Goal: Task Accomplishment & Management: Manage account settings

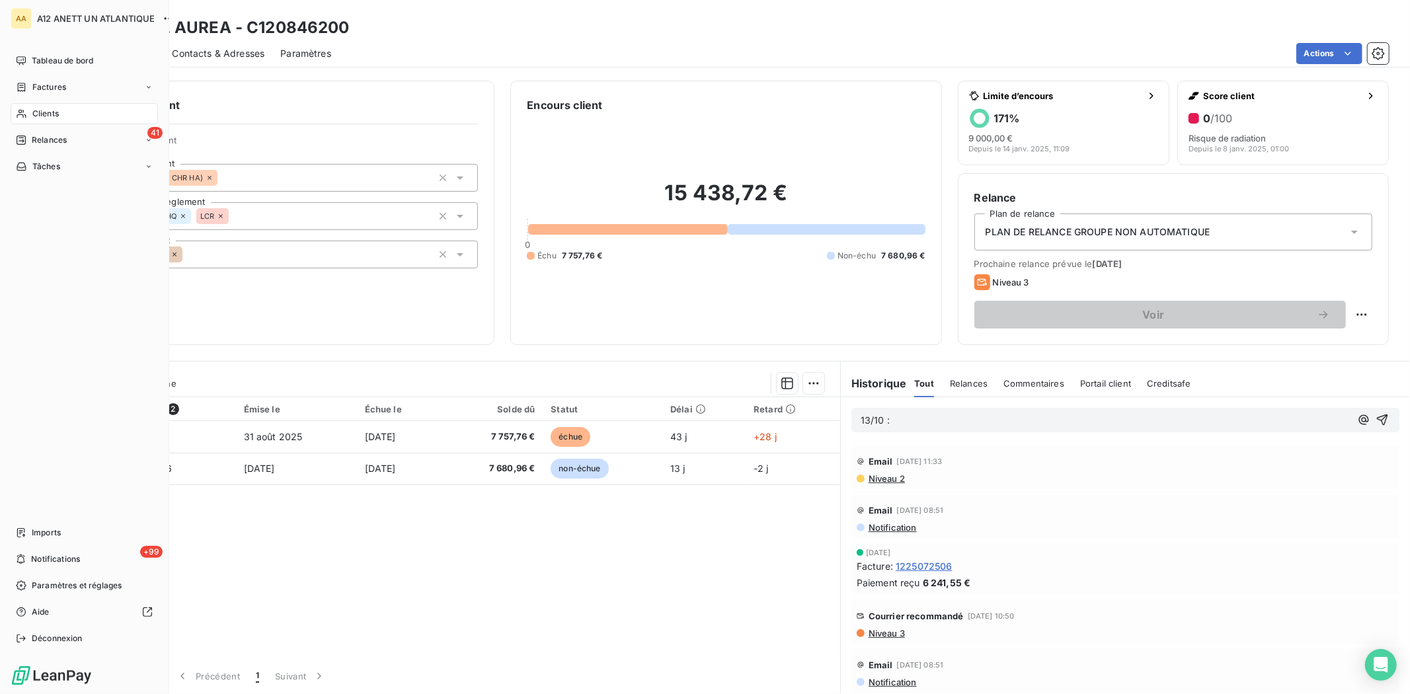
click at [43, 109] on span "Clients" at bounding box center [45, 114] width 26 height 12
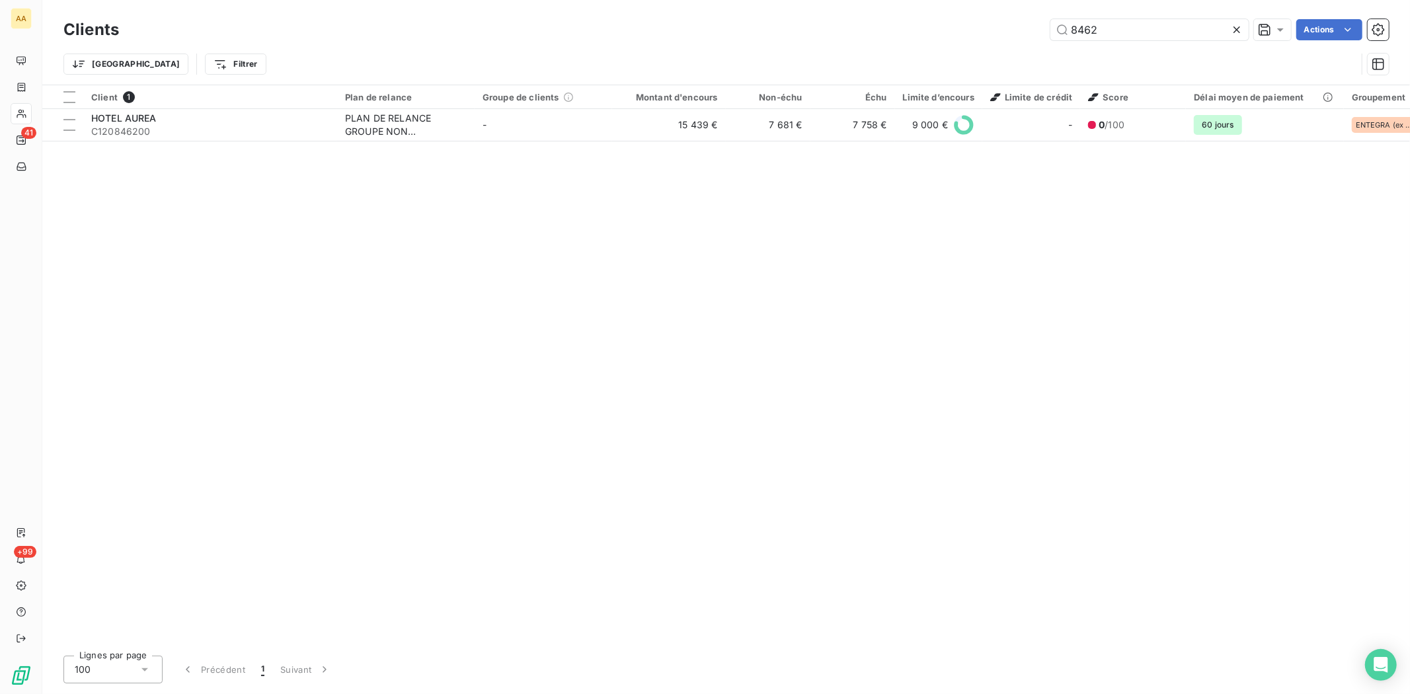
drag, startPoint x: 1099, startPoint y: 28, endPoint x: 988, endPoint y: 21, distance: 110.6
click at [992, 22] on div "8462 Actions" at bounding box center [762, 29] width 1254 height 21
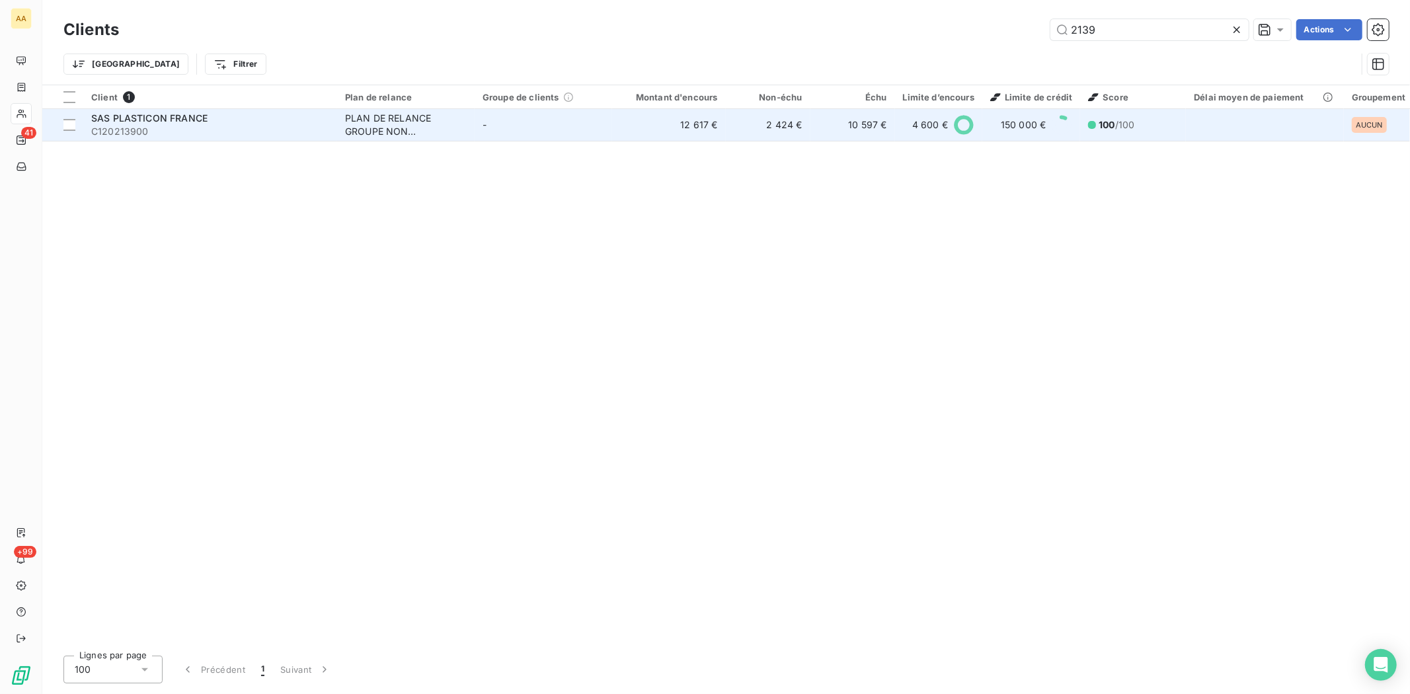
type input "2139"
click at [108, 127] on span "C120213900" at bounding box center [210, 131] width 238 height 13
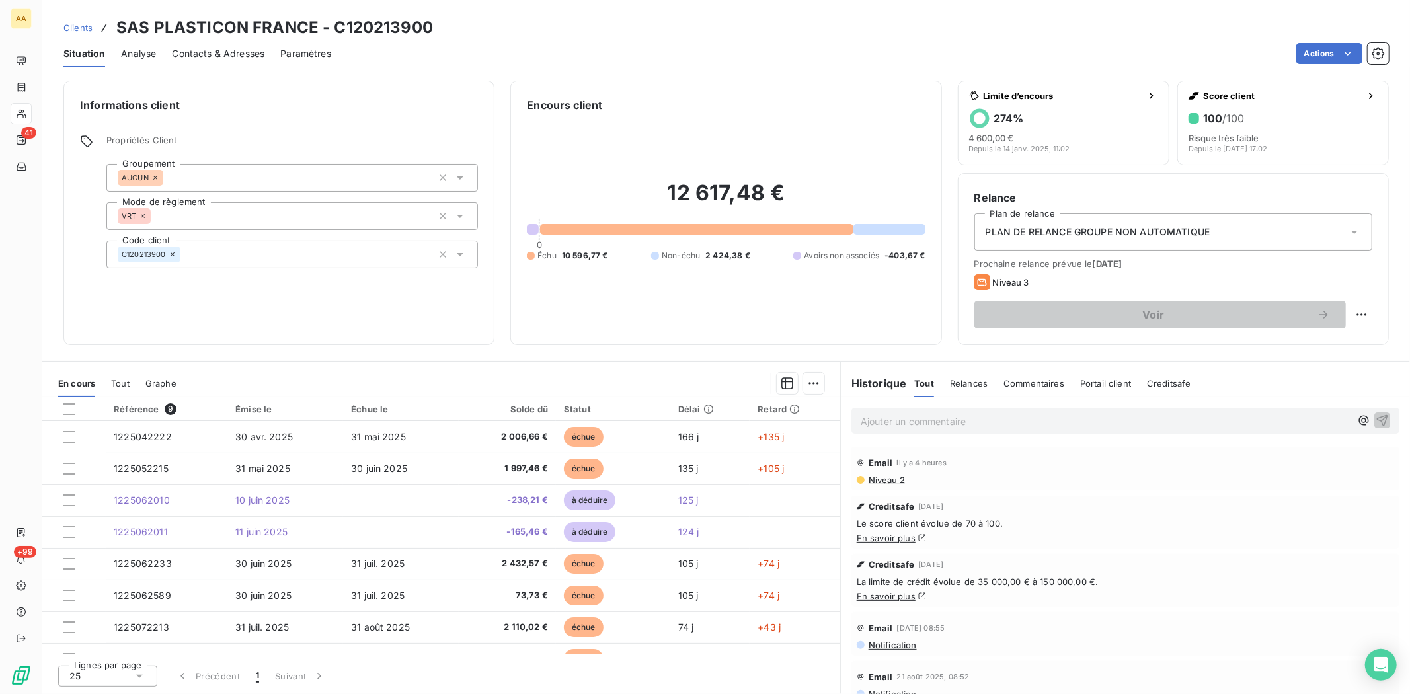
click at [223, 50] on span "Contacts & Adresses" at bounding box center [218, 53] width 93 height 13
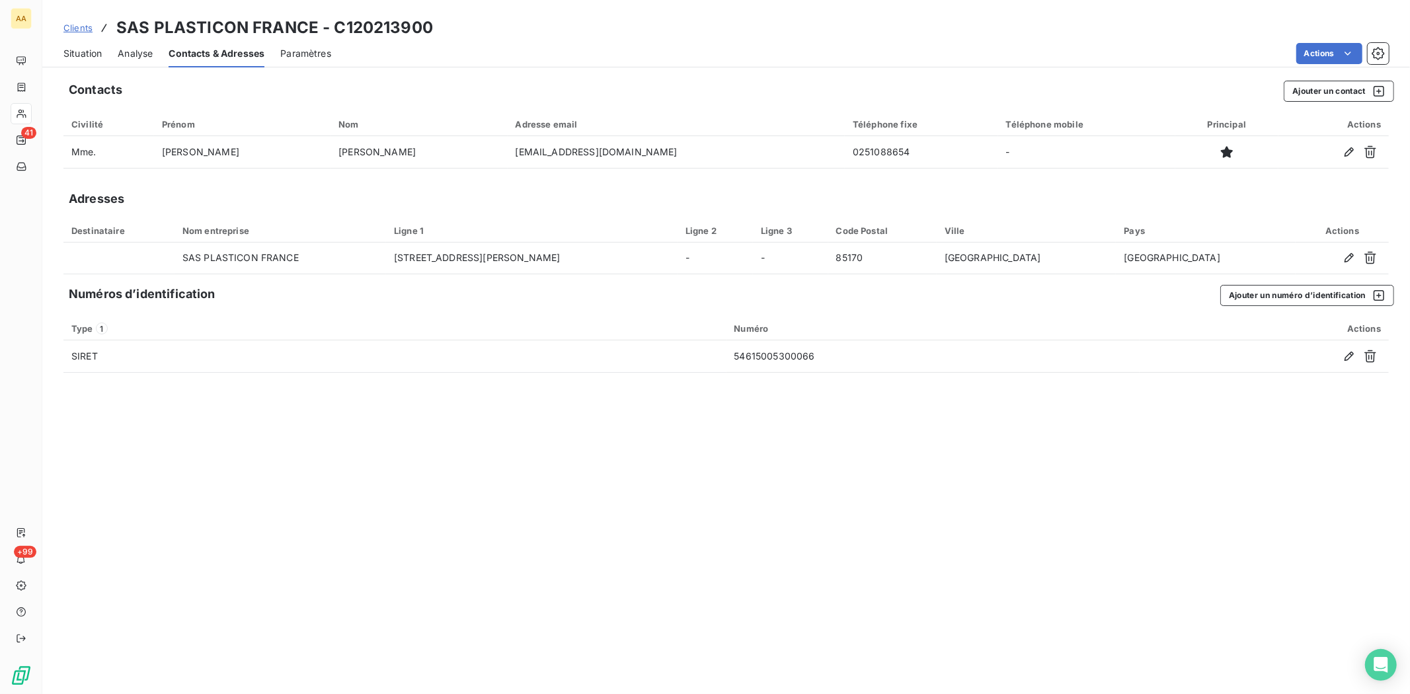
click at [90, 47] on span "Situation" at bounding box center [82, 53] width 38 height 13
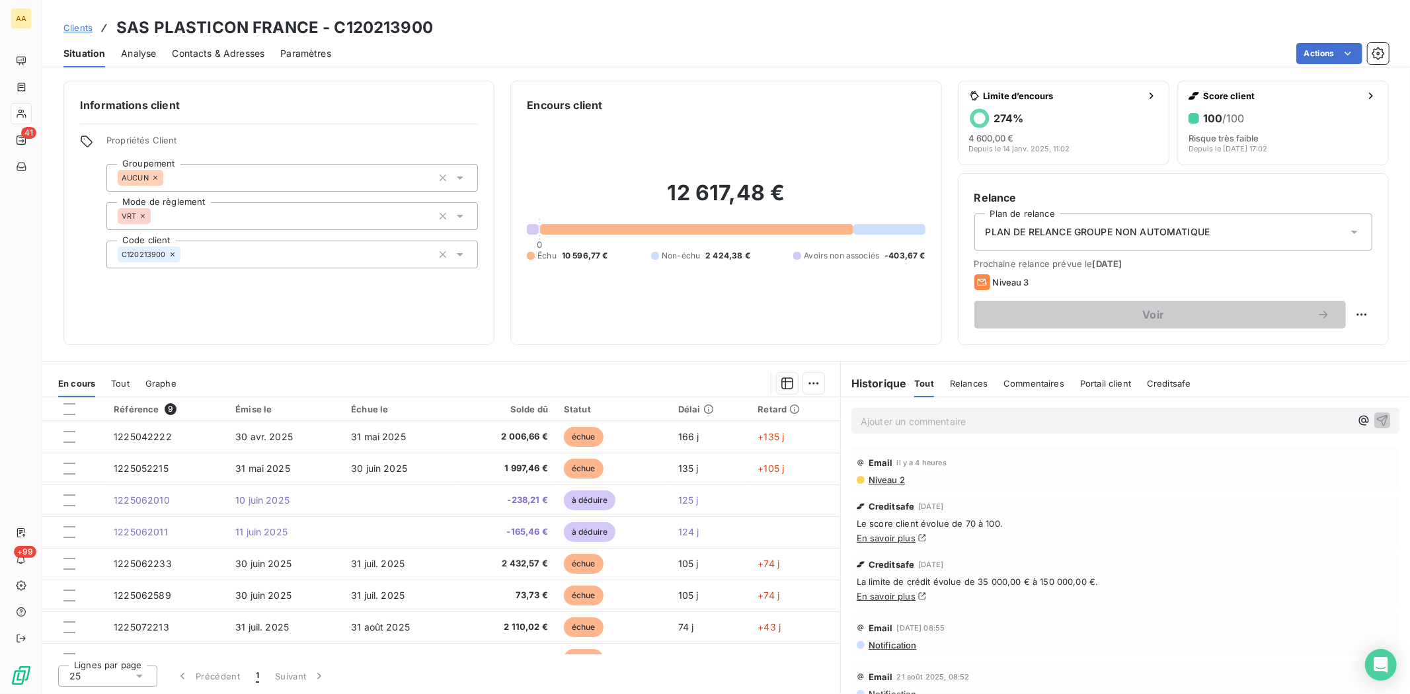
click at [218, 48] on span "Contacts & Adresses" at bounding box center [218, 53] width 93 height 13
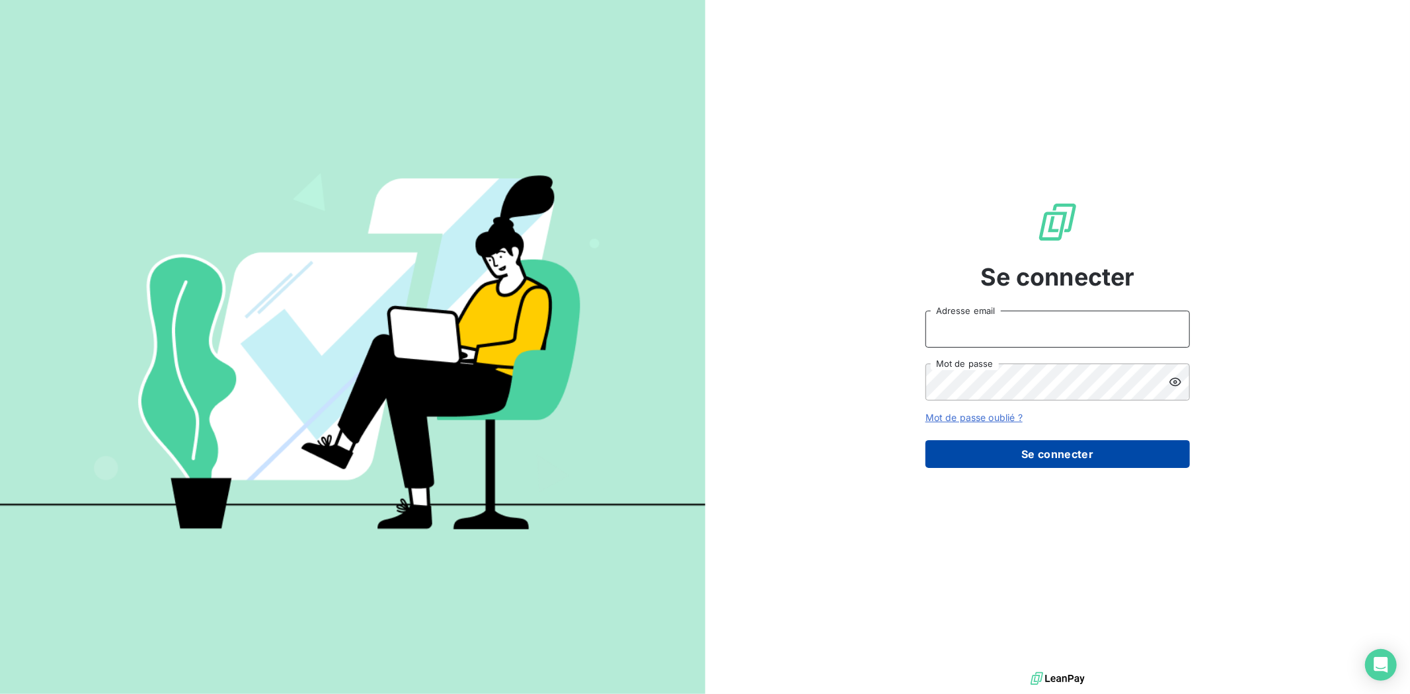
type input "[EMAIL_ADDRESS][DOMAIN_NAME]"
click at [1038, 452] on button "Se connecter" at bounding box center [1057, 454] width 264 height 28
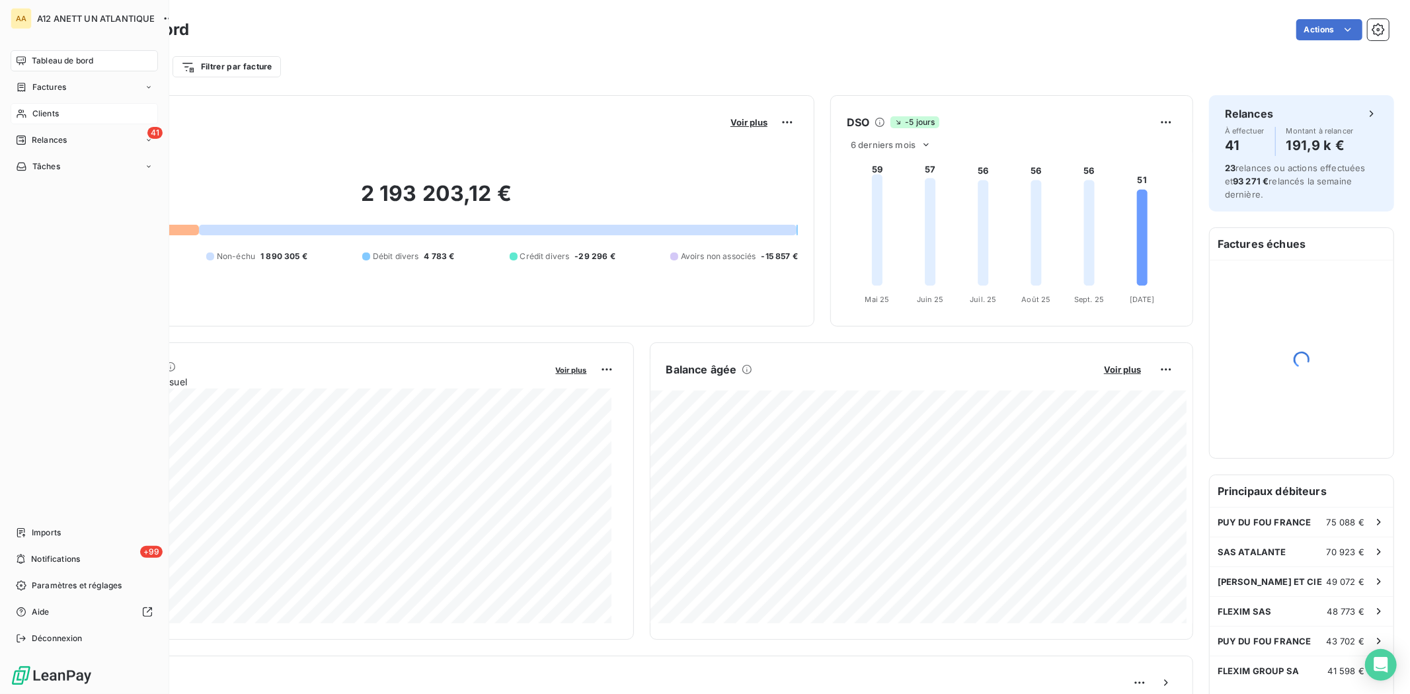
click at [55, 112] on span "Clients" at bounding box center [45, 114] width 26 height 12
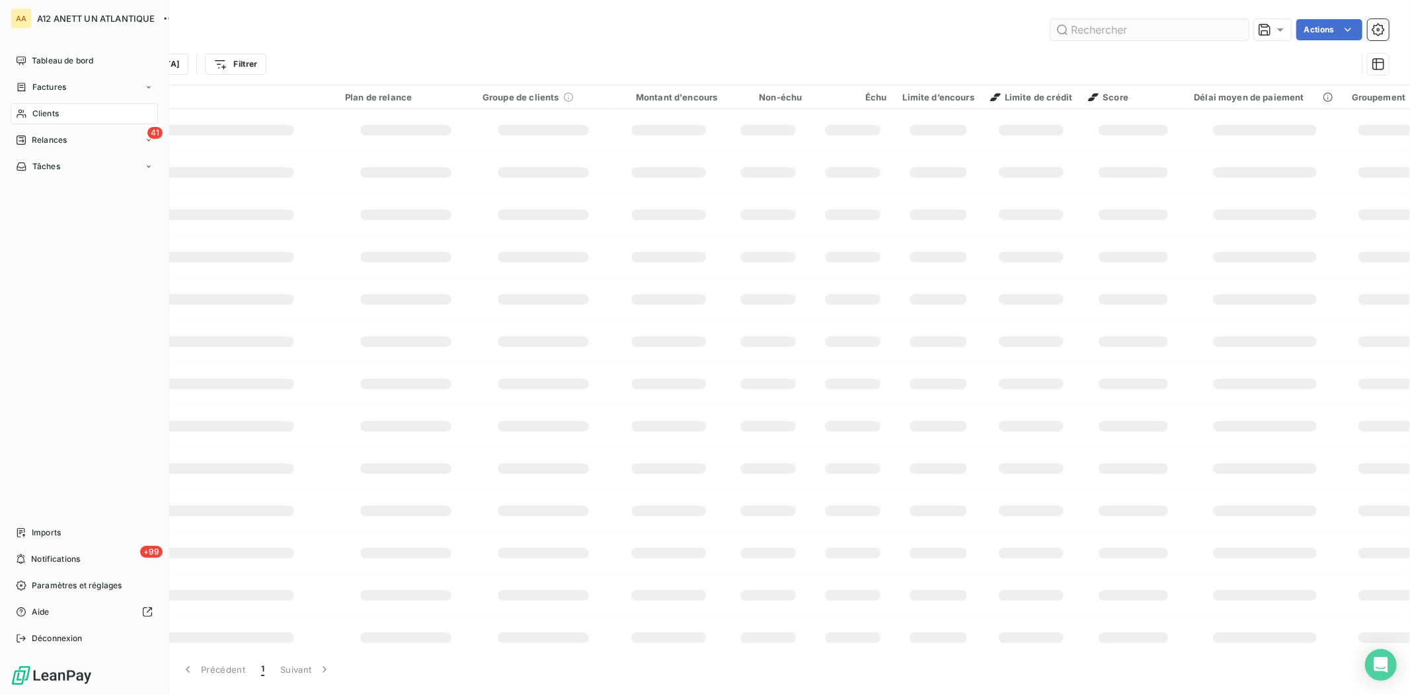
click at [1118, 24] on input "text" at bounding box center [1149, 29] width 198 height 21
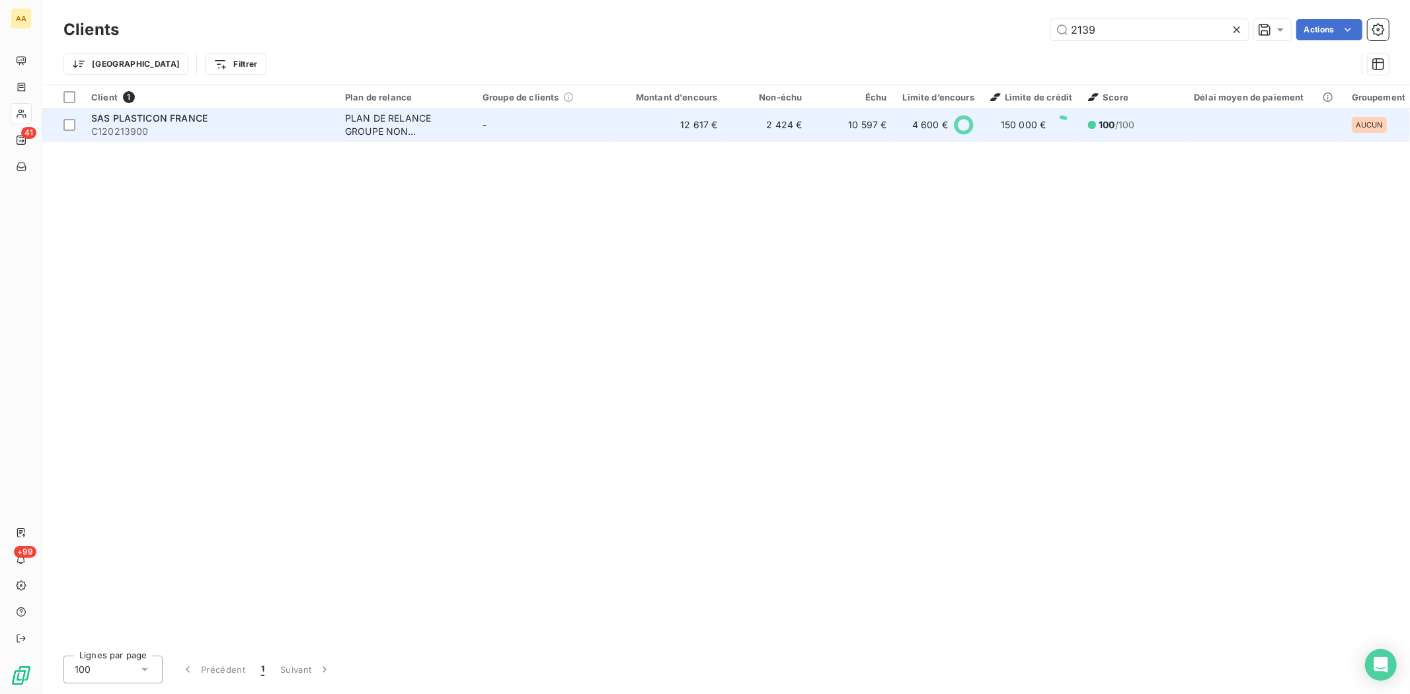
type input "2139"
click at [139, 125] on span "C120213900" at bounding box center [210, 131] width 238 height 13
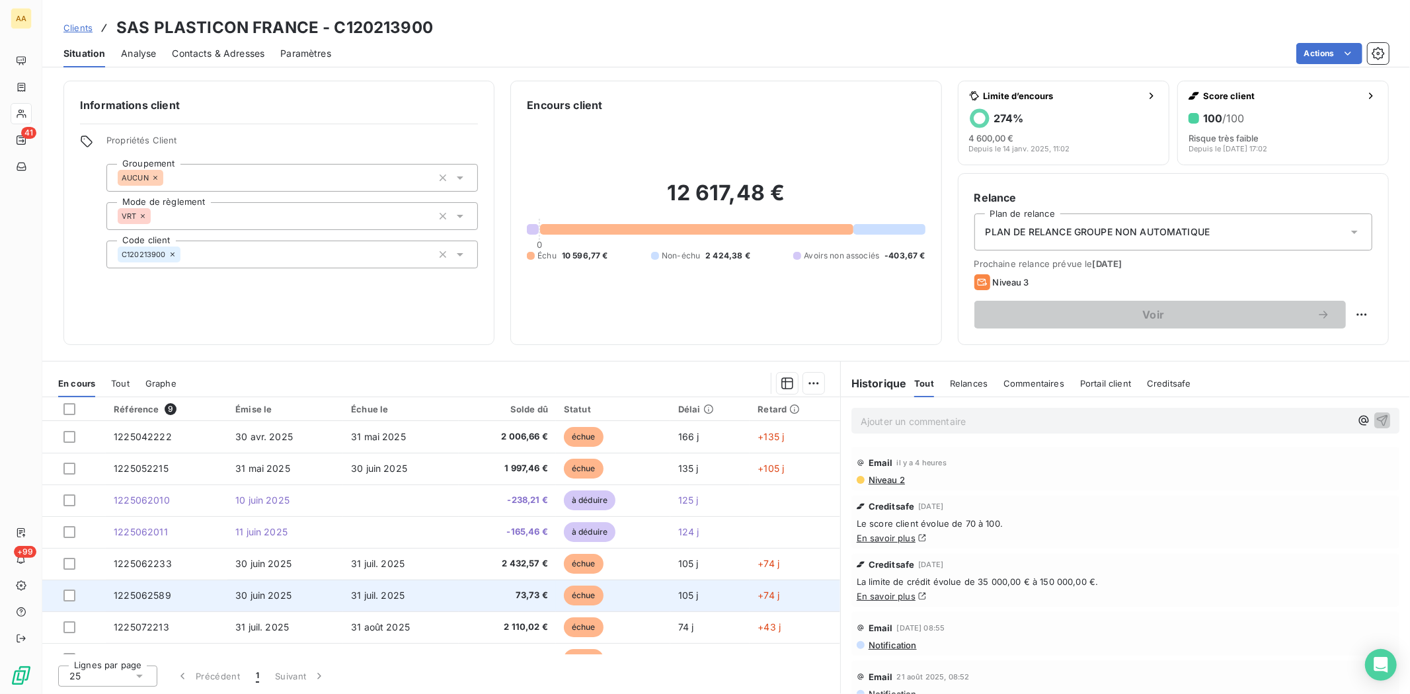
click at [147, 597] on span "1225062589" at bounding box center [143, 595] width 58 height 11
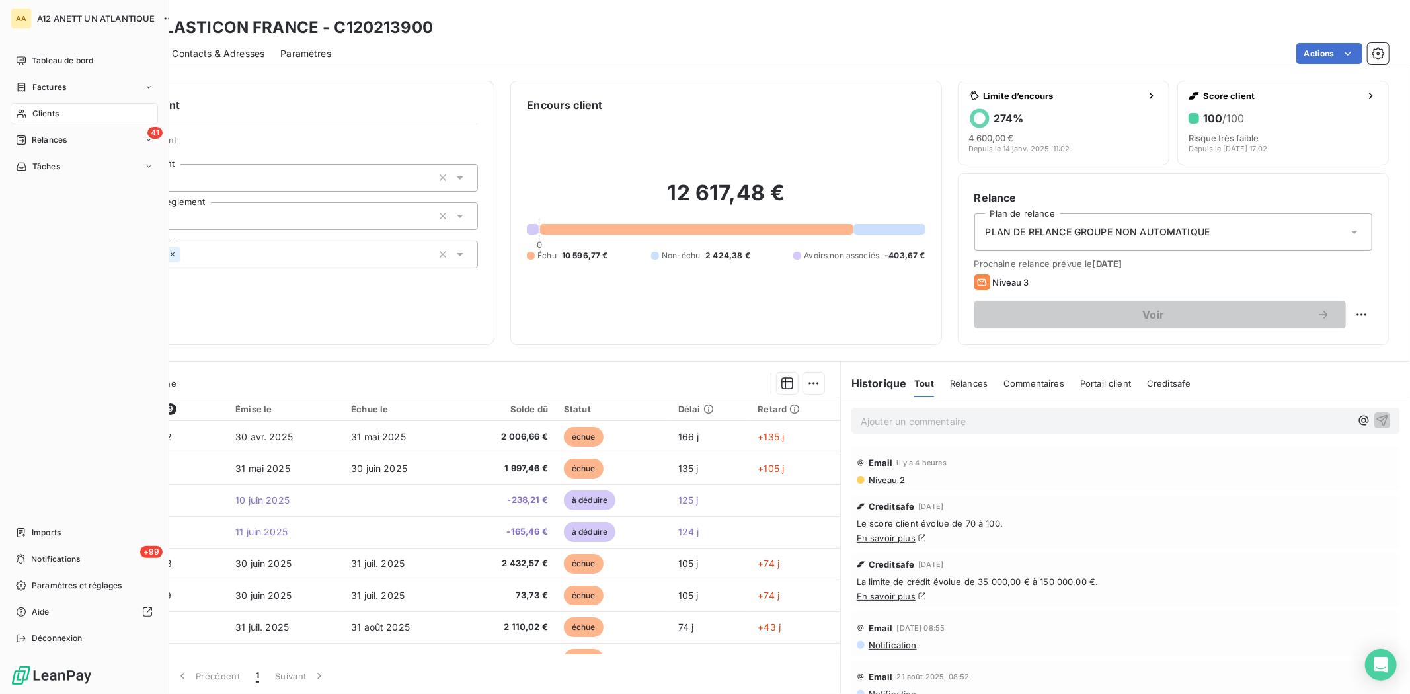
click at [38, 120] on div "Clients" at bounding box center [84, 113] width 147 height 21
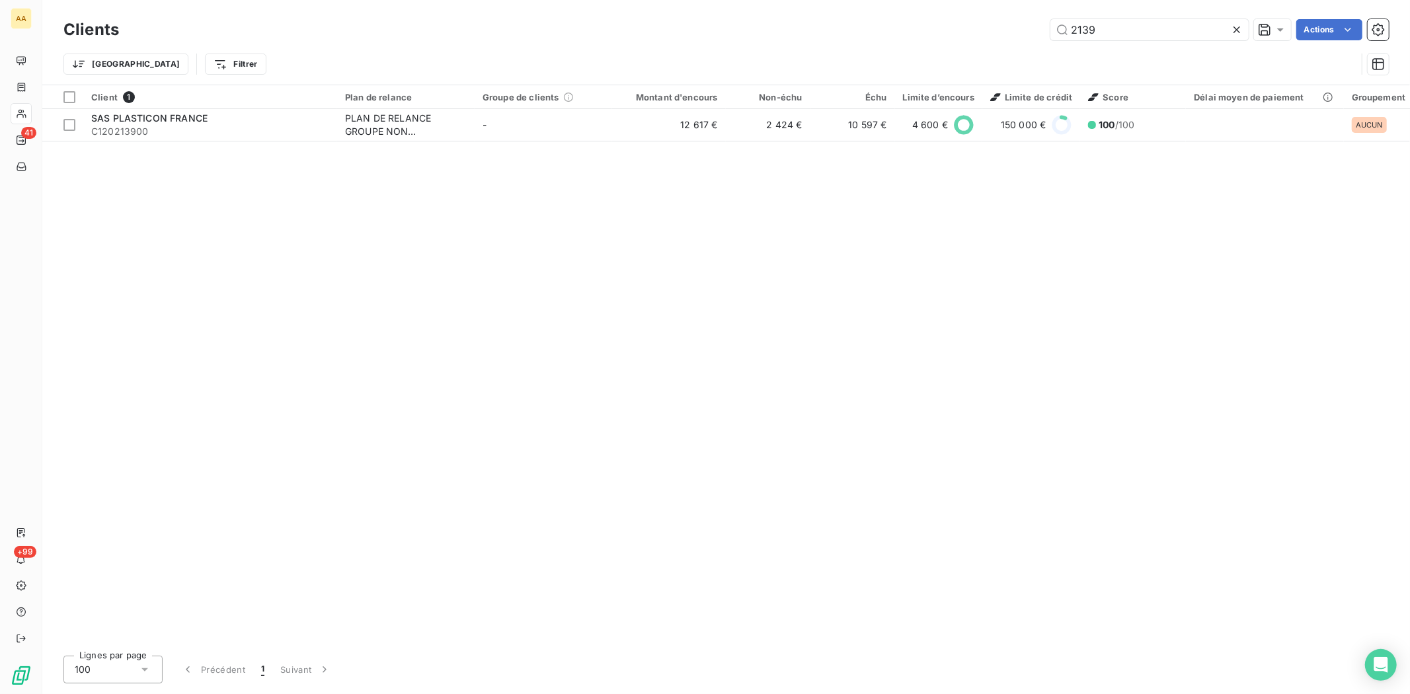
drag, startPoint x: 1128, startPoint y: 26, endPoint x: 1001, endPoint y: 36, distance: 127.3
click at [1015, 34] on div "2139 Actions" at bounding box center [762, 29] width 1254 height 21
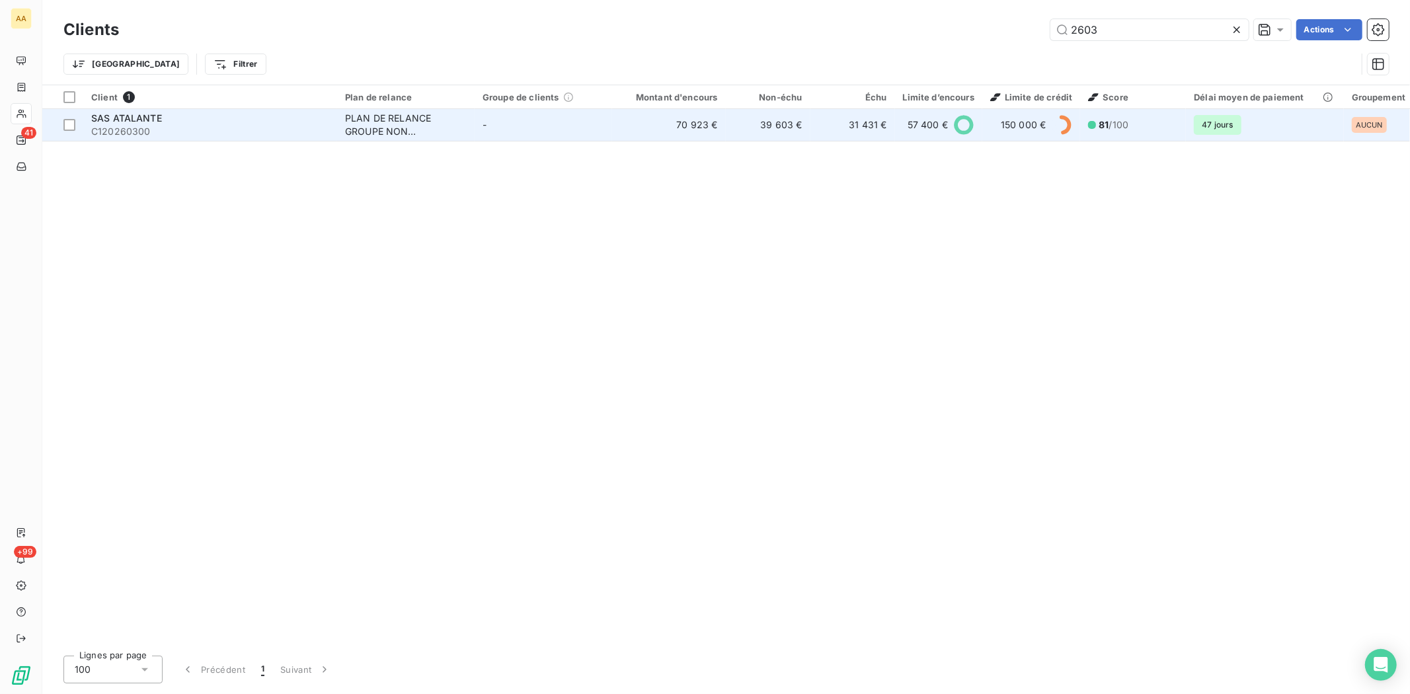
type input "2603"
click at [120, 139] on td "SAS ATALANTE C120260300" at bounding box center [210, 125] width 254 height 32
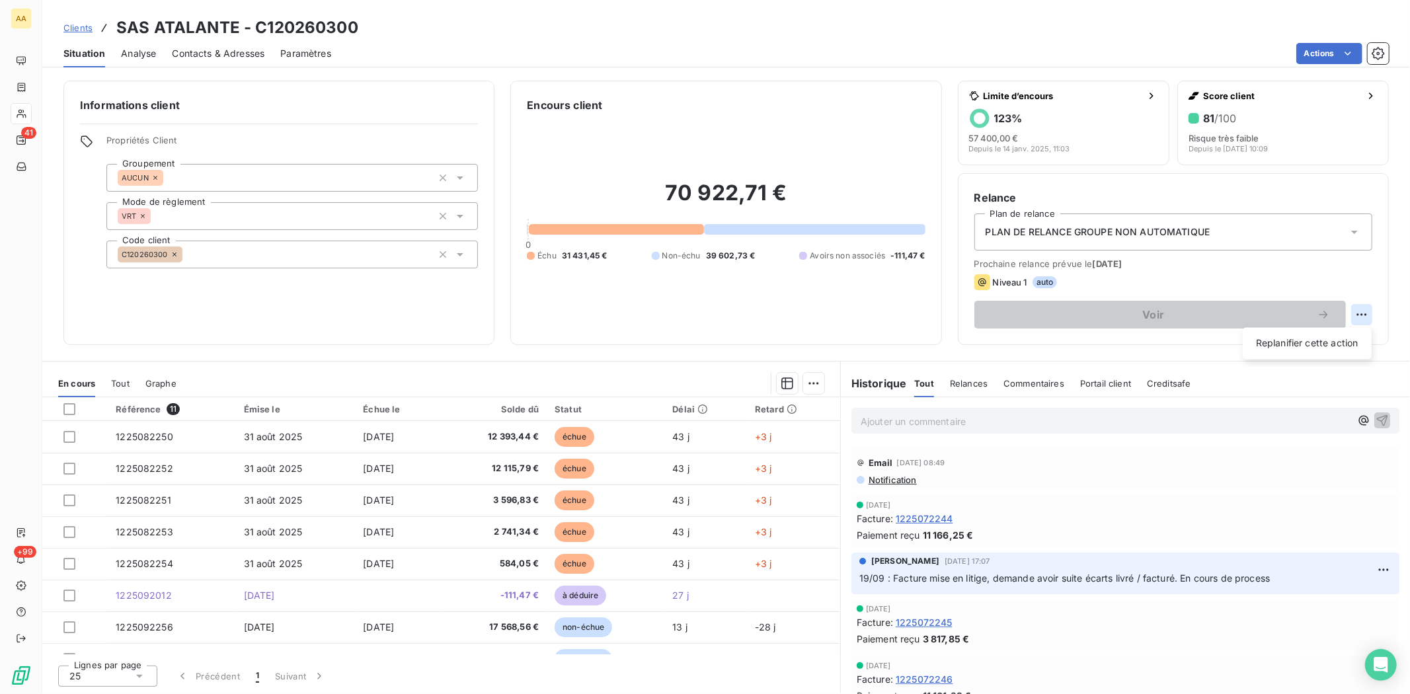
click at [1356, 307] on html "AA 41 +99 Clients SAS ATALANTE - C120260300 Situation Analyse Contacts & Adress…" at bounding box center [705, 347] width 1410 height 694
click at [1331, 341] on div "Replanifier cette action" at bounding box center [1307, 343] width 118 height 21
select select "9"
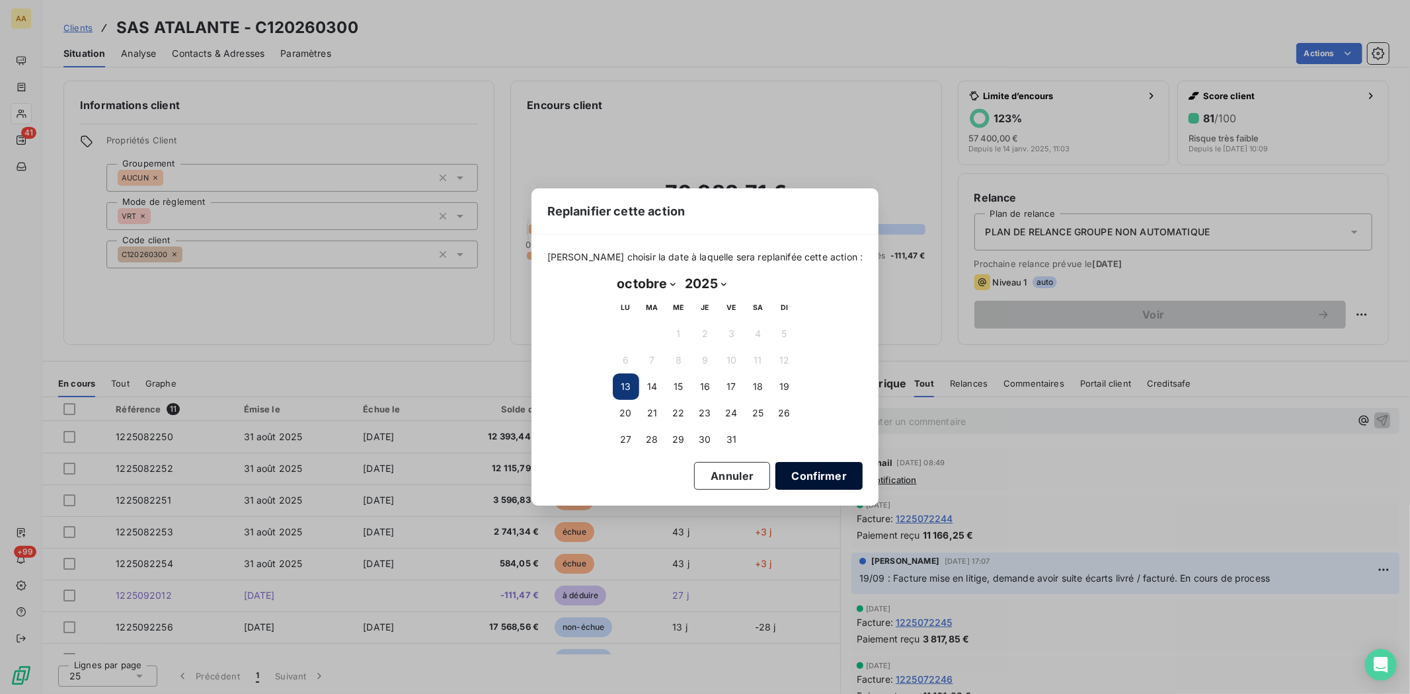
click at [775, 481] on button "Confirmer" at bounding box center [818, 476] width 87 height 28
